Goal: Navigation & Orientation: Find specific page/section

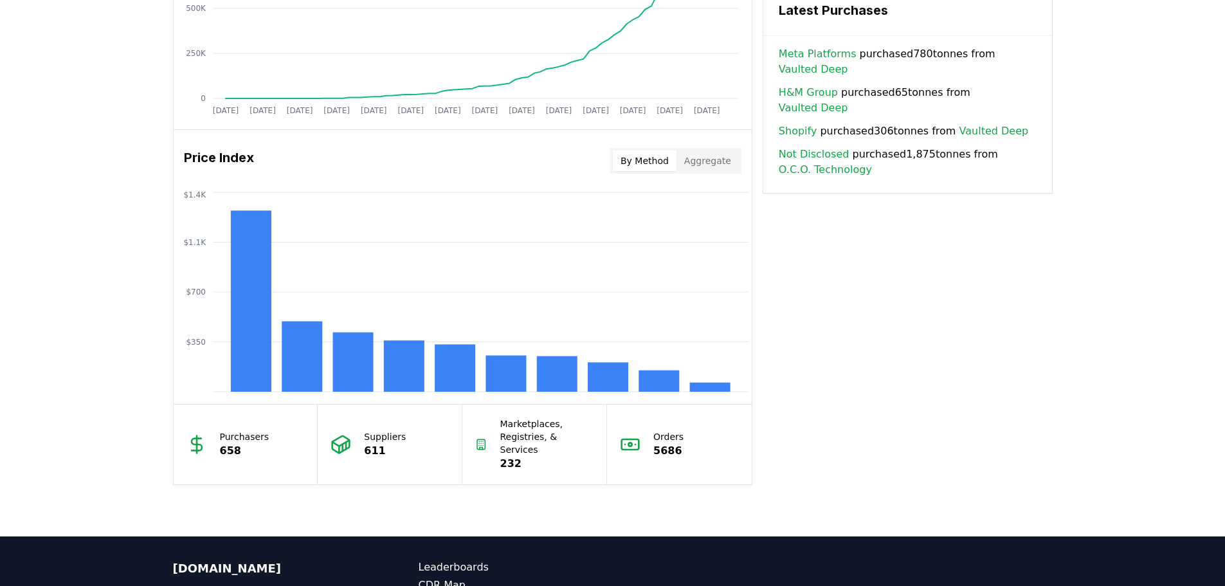
scroll to position [1028, 0]
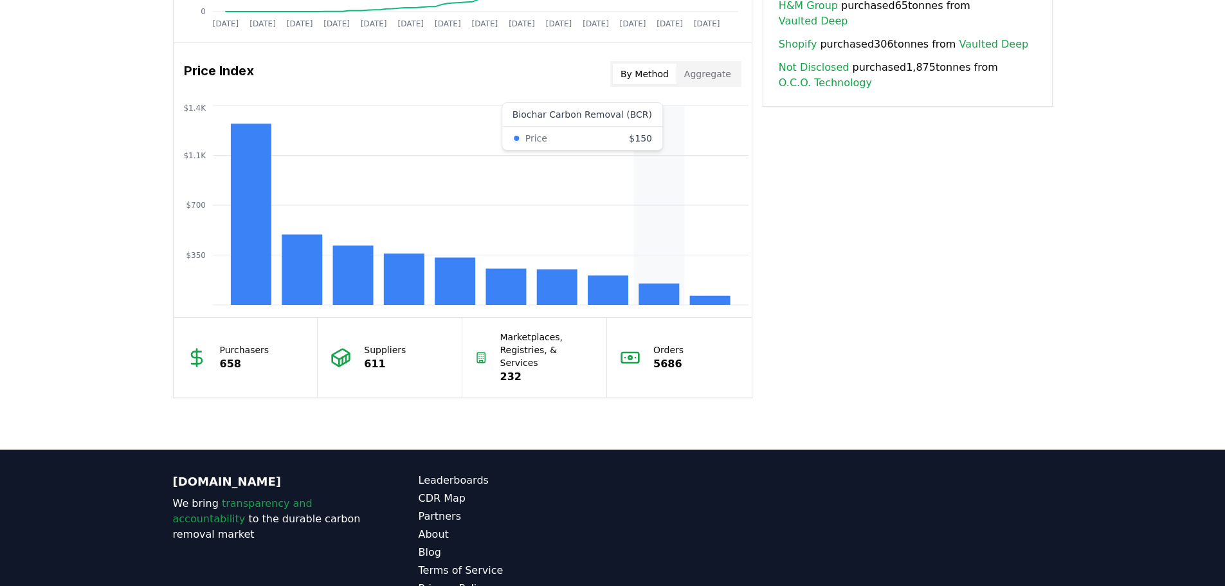
click at [665, 297] on rect at bounding box center [658, 293] width 40 height 21
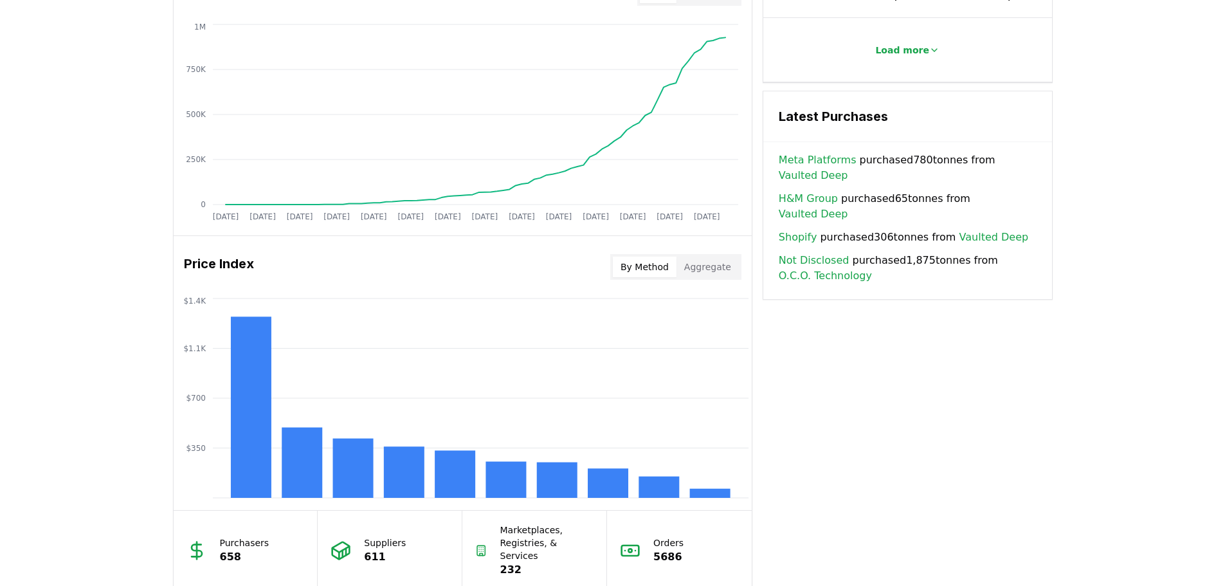
click at [708, 267] on button "Aggregate" at bounding box center [707, 266] width 62 height 21
click at [662, 267] on button "By Method" at bounding box center [645, 266] width 64 height 21
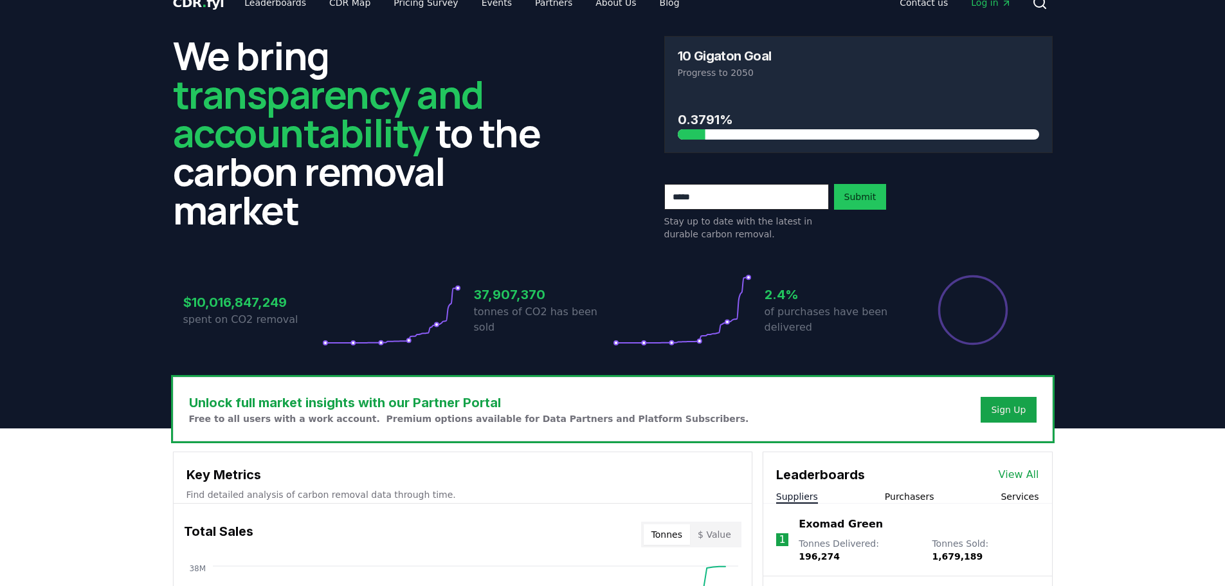
scroll to position [0, 0]
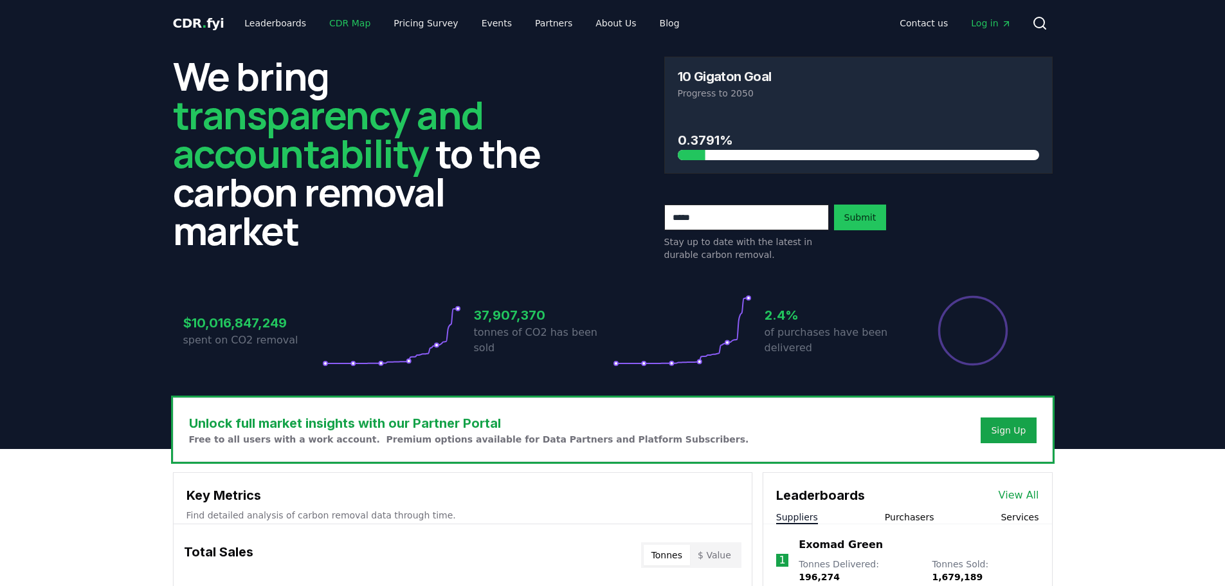
click at [327, 24] on link "CDR Map" at bounding box center [350, 23] width 62 height 23
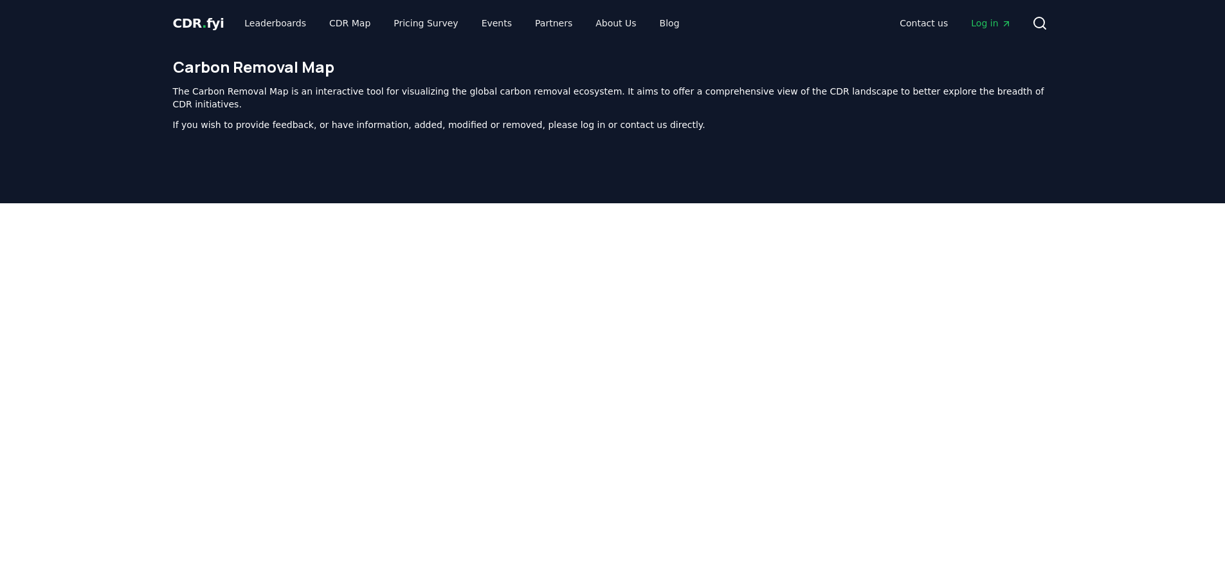
scroll to position [396, 0]
